Goal: Task Accomplishment & Management: Manage account settings

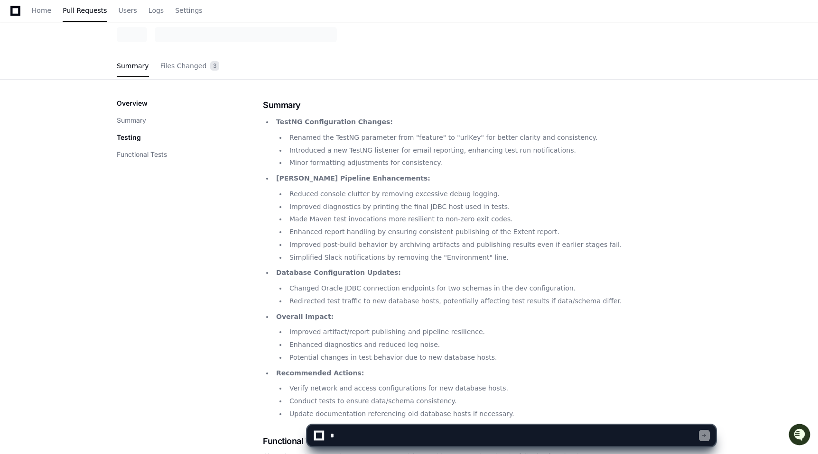
scroll to position [68, 0]
click at [396, 369] on p "Recommended Actions:" at bounding box center [488, 373] width 425 height 11
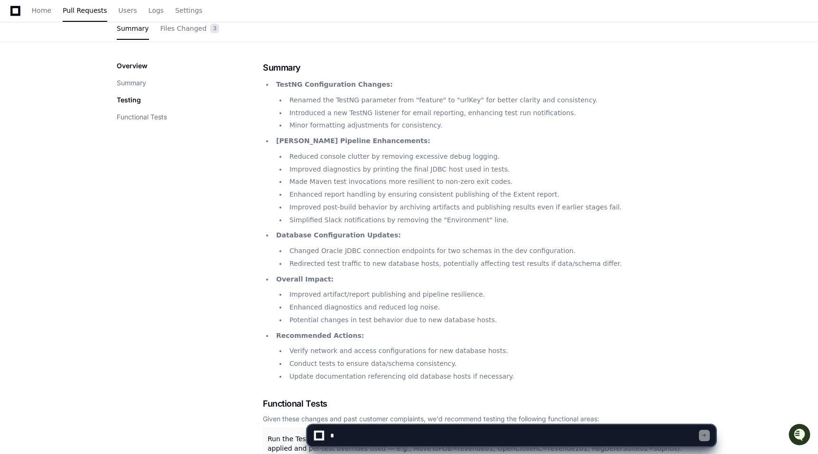
scroll to position [0, 0]
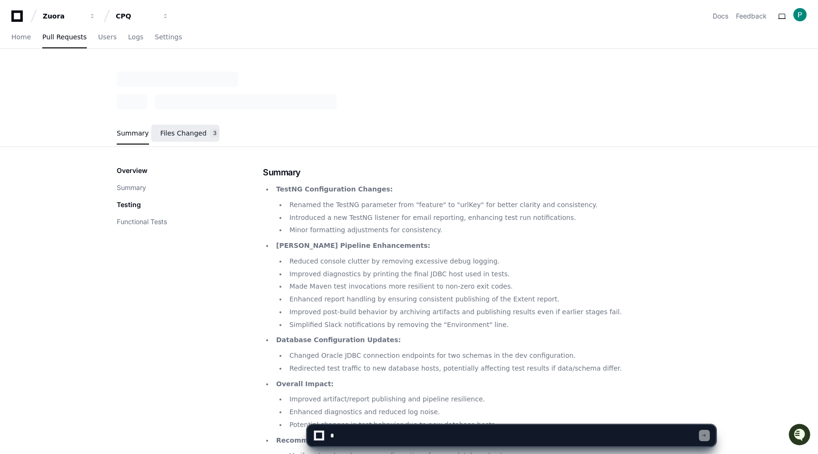
click at [180, 132] on span "Files Changed" at bounding box center [183, 133] width 46 height 6
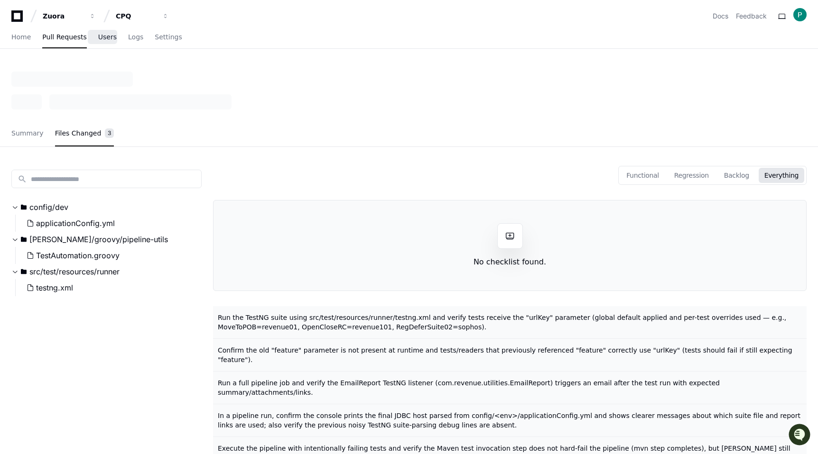
click at [100, 39] on span "Users" at bounding box center [107, 37] width 18 height 6
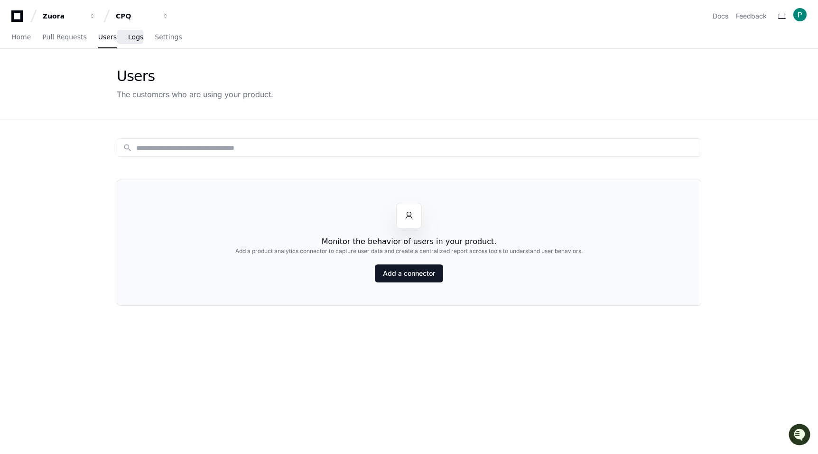
click at [134, 40] on span "Logs" at bounding box center [135, 37] width 15 height 6
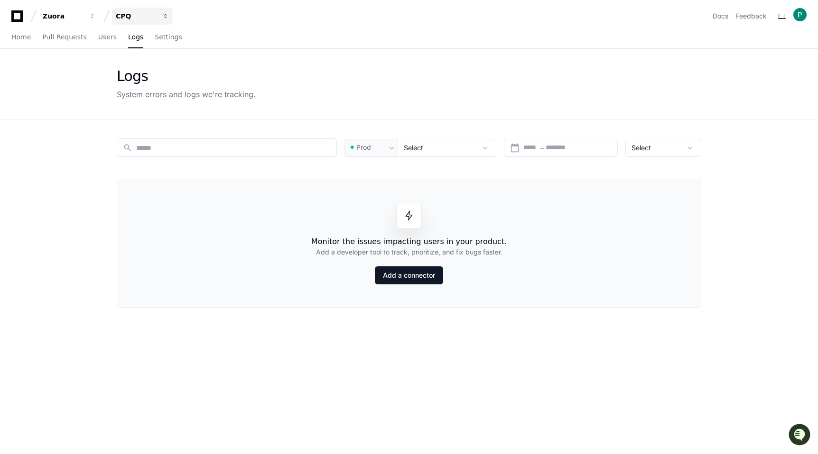
click at [96, 17] on span "button" at bounding box center [92, 16] width 7 height 7
click at [129, 72] on button "C CPQ" at bounding box center [178, 69] width 137 height 19
click at [102, 39] on span "Users" at bounding box center [107, 37] width 18 height 6
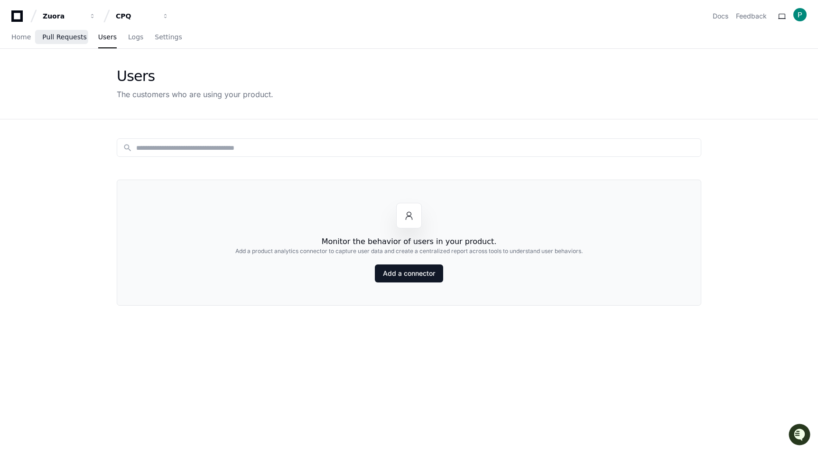
click at [70, 41] on link "Pull Requests" at bounding box center [64, 38] width 44 height 22
click at [167, 20] on button "CPQ" at bounding box center [142, 16] width 61 height 17
click at [286, 34] on div "Home Pull Requests Users Logs Settings" at bounding box center [408, 38] width 795 height 22
click at [83, 18] on div "CPQ" at bounding box center [63, 15] width 41 height 9
click at [32, 130] on app-customers-list "Users The customers who are using your product. search Monitor the behavior of …" at bounding box center [409, 311] width 818 height 525
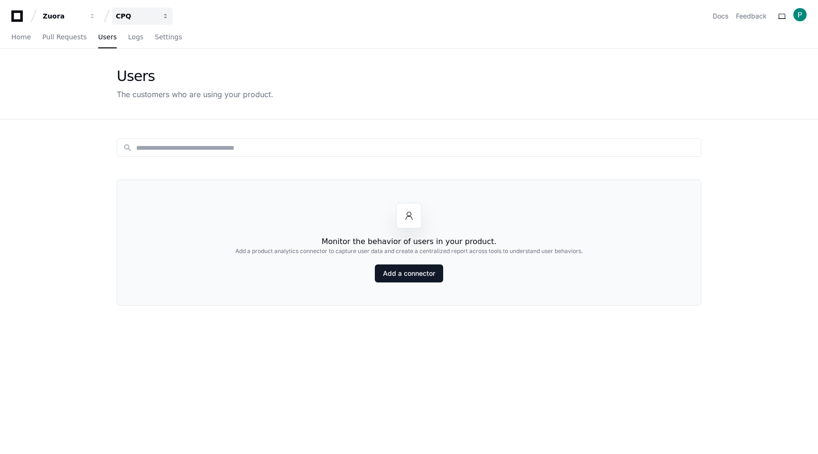
click at [166, 20] on button "CPQ" at bounding box center [142, 16] width 61 height 17
click at [187, 48] on link "Join or create a project" at bounding box center [178, 50] width 121 height 12
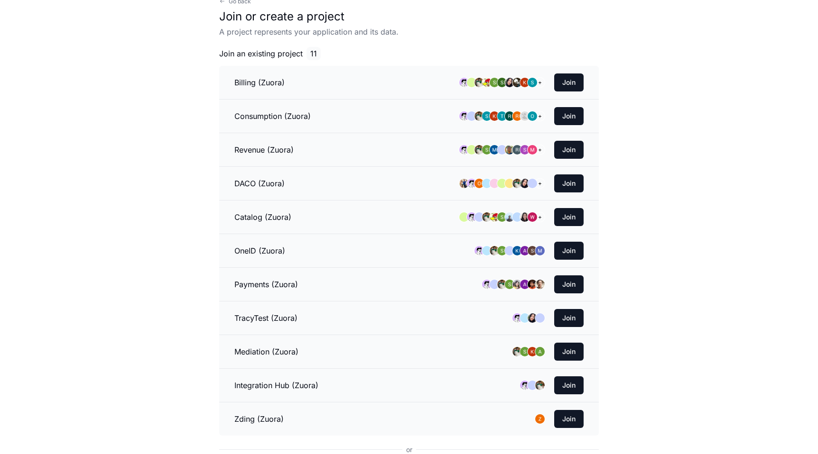
scroll to position [57, 0]
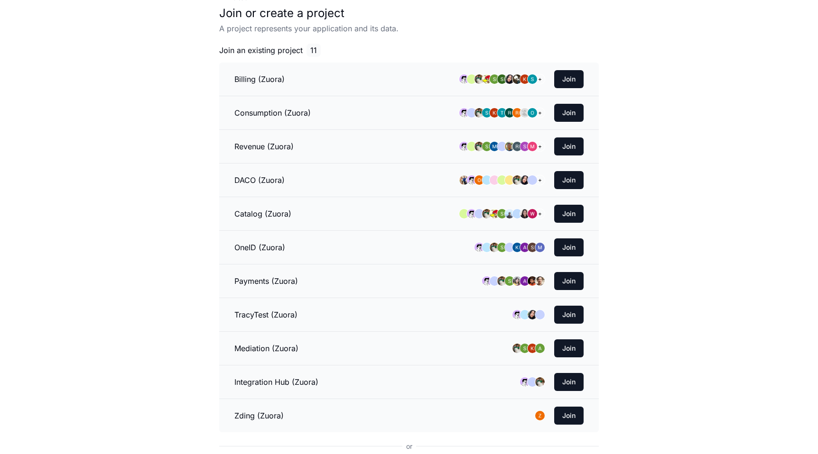
click at [271, 145] on h3 "Revenue (Zuora)" at bounding box center [263, 146] width 59 height 11
click at [576, 146] on button "Join" at bounding box center [568, 147] width 29 height 18
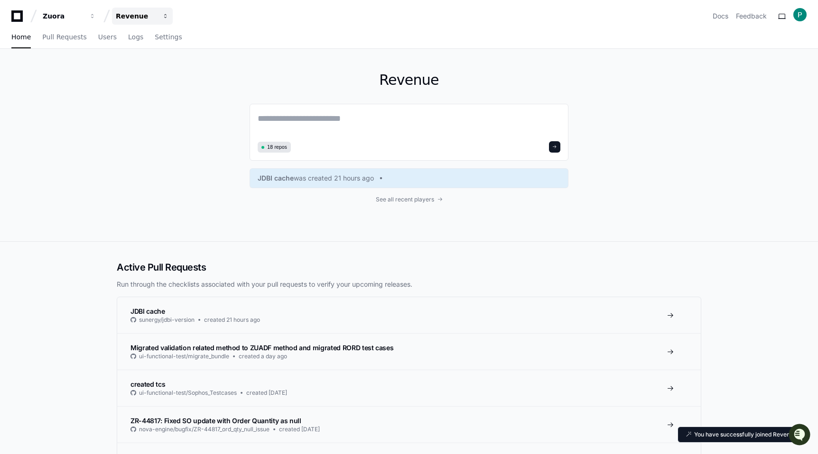
click at [168, 11] on button "Revenue" at bounding box center [142, 16] width 61 height 17
click at [159, 156] on div "Revenue 18 repos JDBI cache was created 21 hours ago See all recent players" at bounding box center [408, 145] width 607 height 193
